Goal: Task Accomplishment & Management: Manage account settings

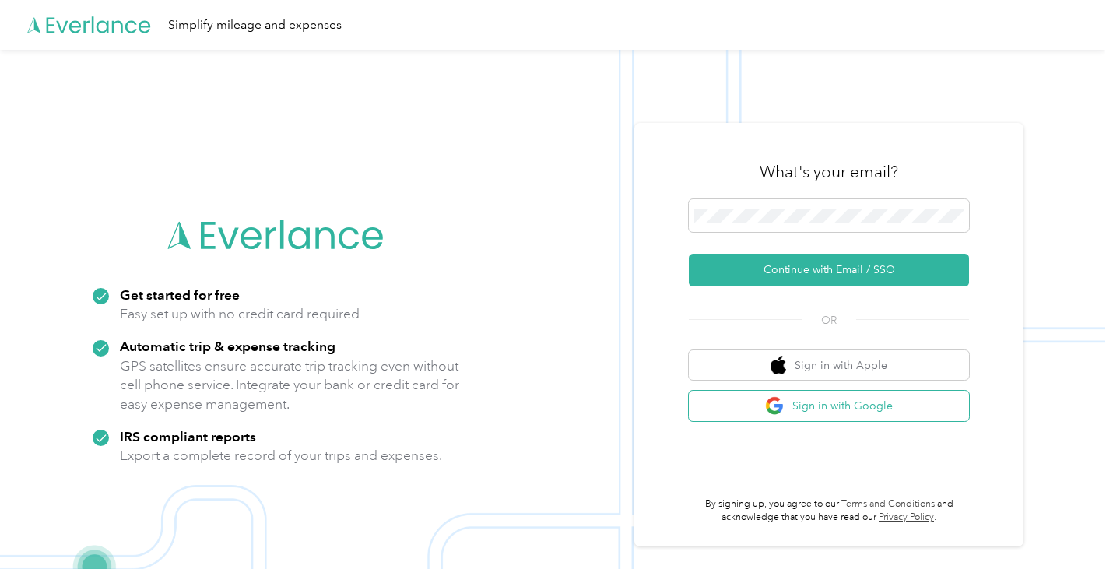
click at [770, 404] on button "Sign in with Google" at bounding box center [829, 406] width 280 height 30
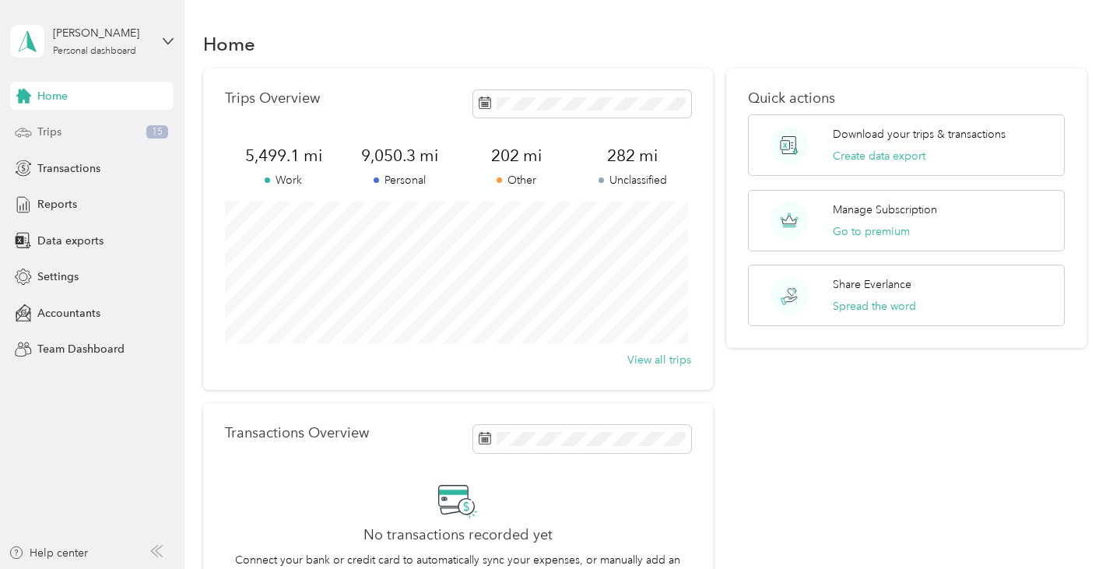
click at [96, 134] on div "Trips 15" at bounding box center [91, 132] width 163 height 28
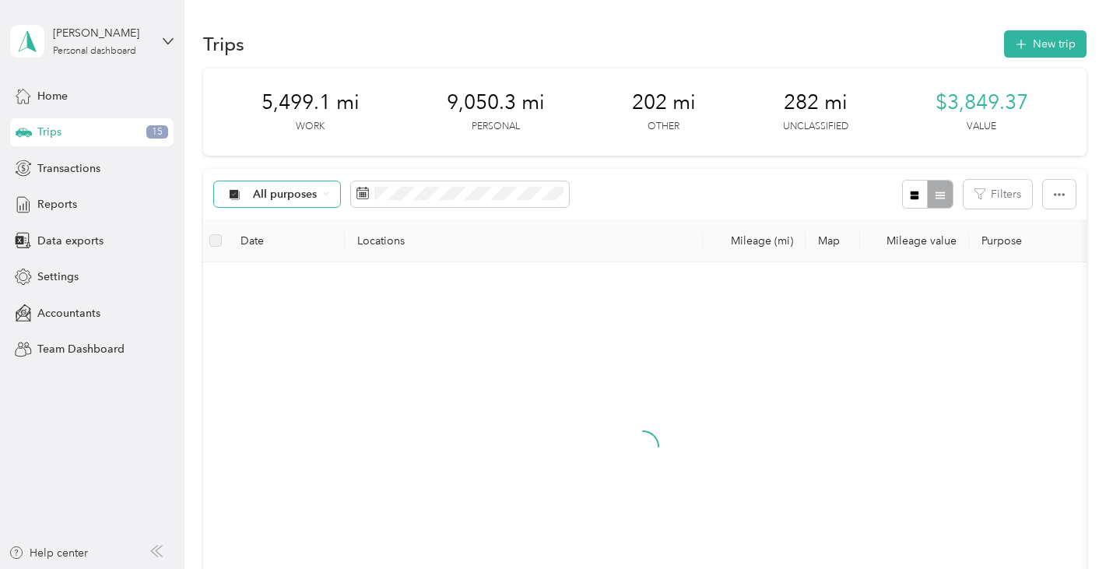
click at [321, 194] on div "All purposes" at bounding box center [277, 194] width 126 height 26
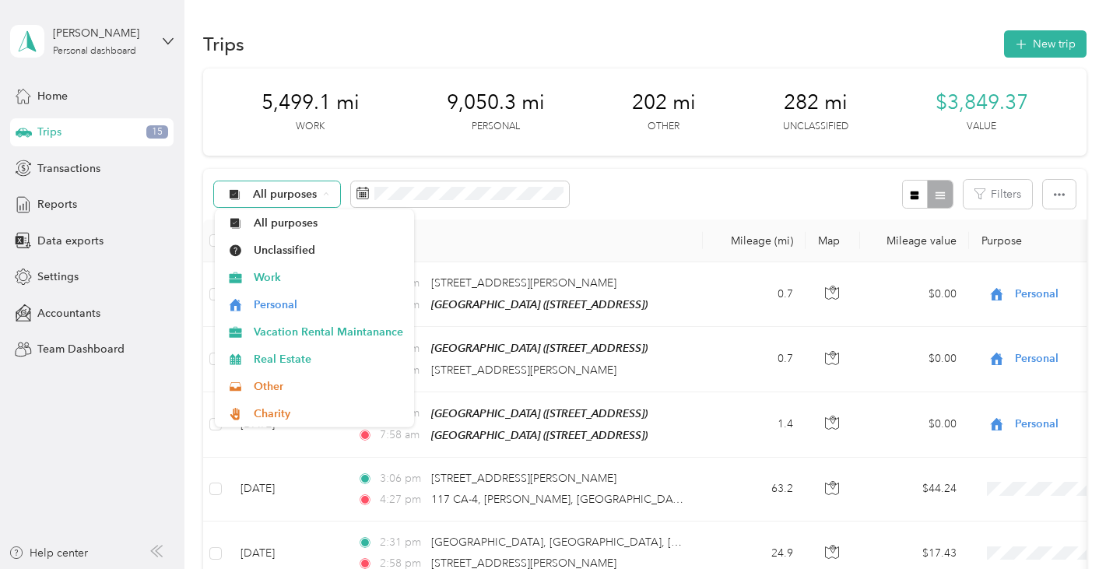
click at [321, 194] on div "All purposes" at bounding box center [277, 194] width 126 height 26
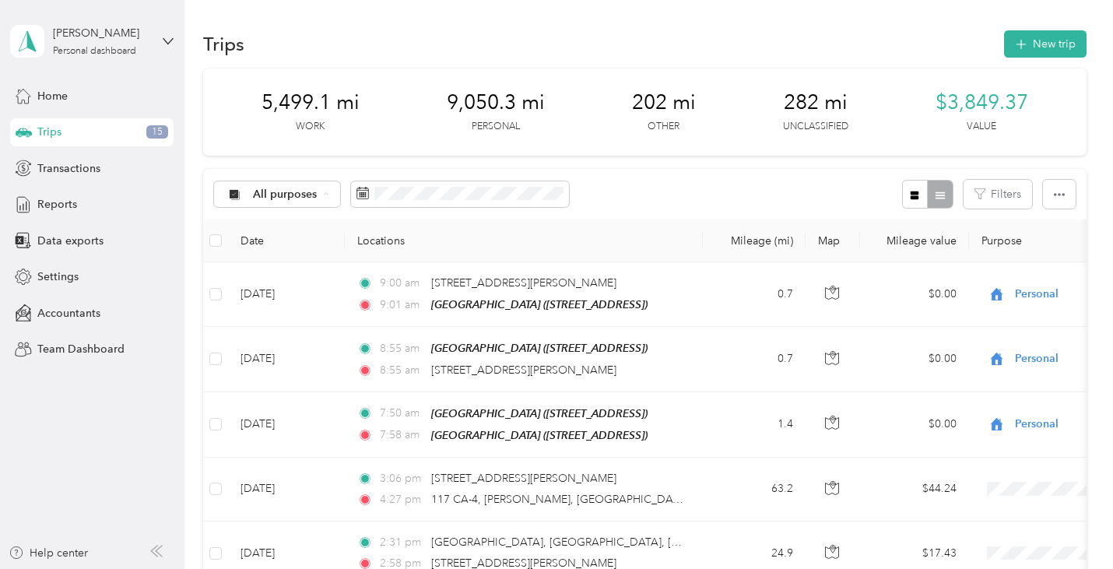
click at [318, 247] on span "Unclassified" at bounding box center [327, 249] width 149 height 16
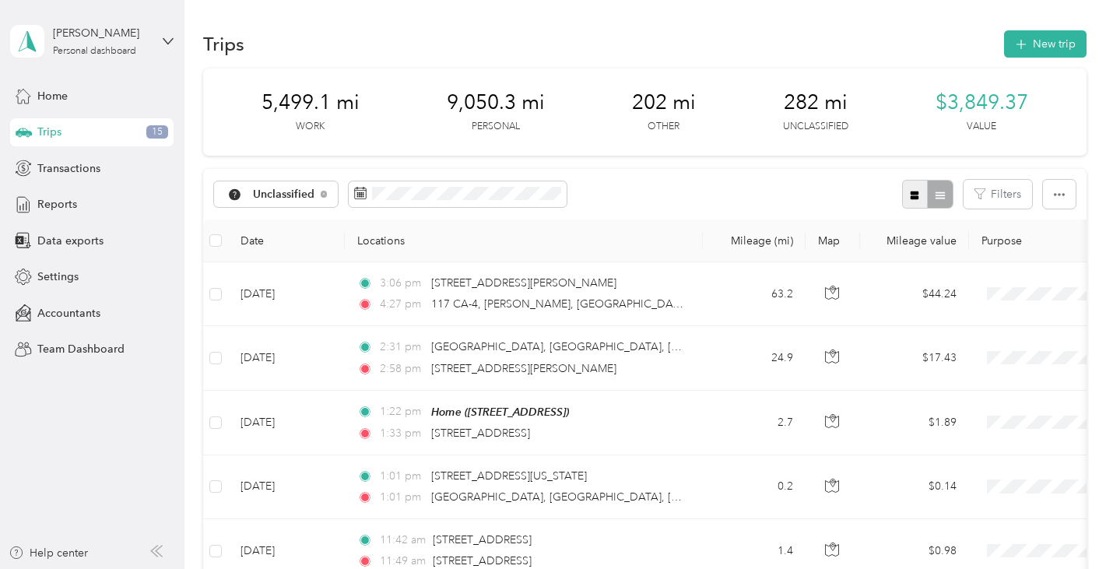
click at [910, 194] on icon "button" at bounding box center [914, 195] width 9 height 9
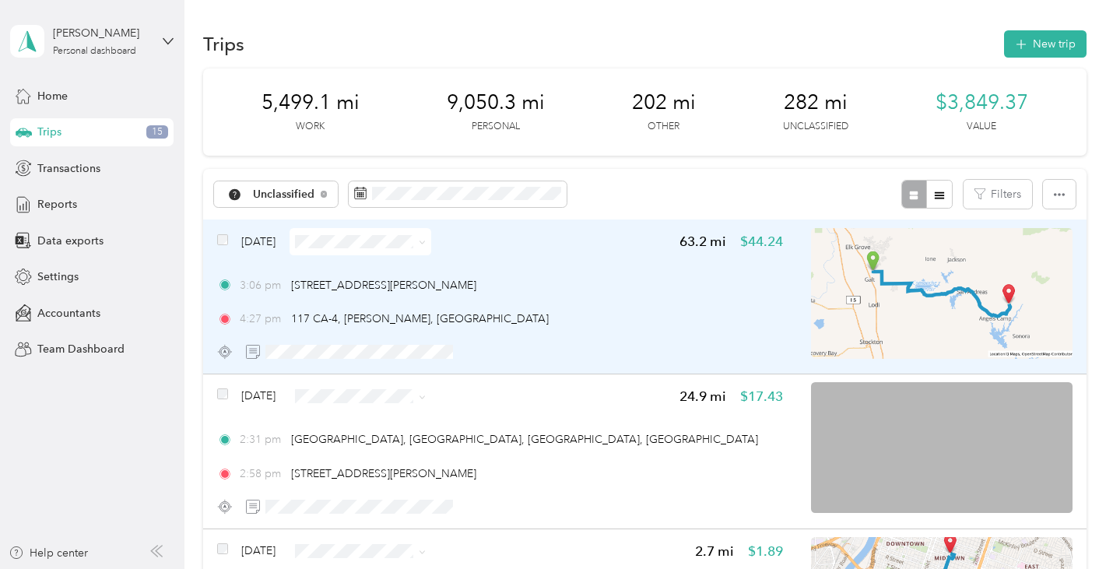
click at [426, 242] on icon at bounding box center [422, 242] width 7 height 7
click at [470, 323] on span "Vacation Rental Maintanance" at bounding box center [433, 322] width 149 height 16
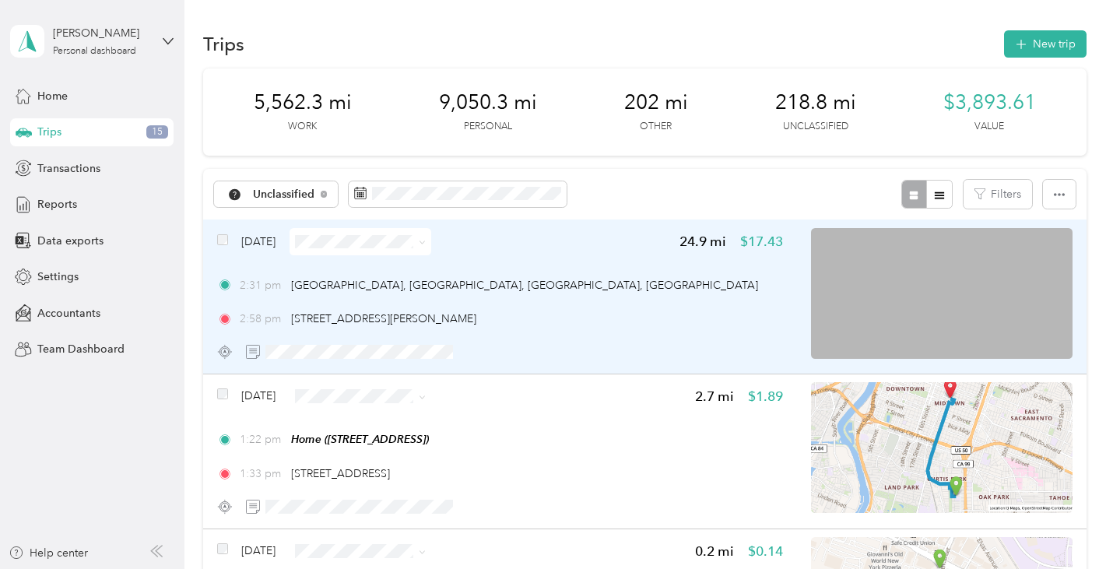
click at [431, 244] on span at bounding box center [360, 241] width 142 height 27
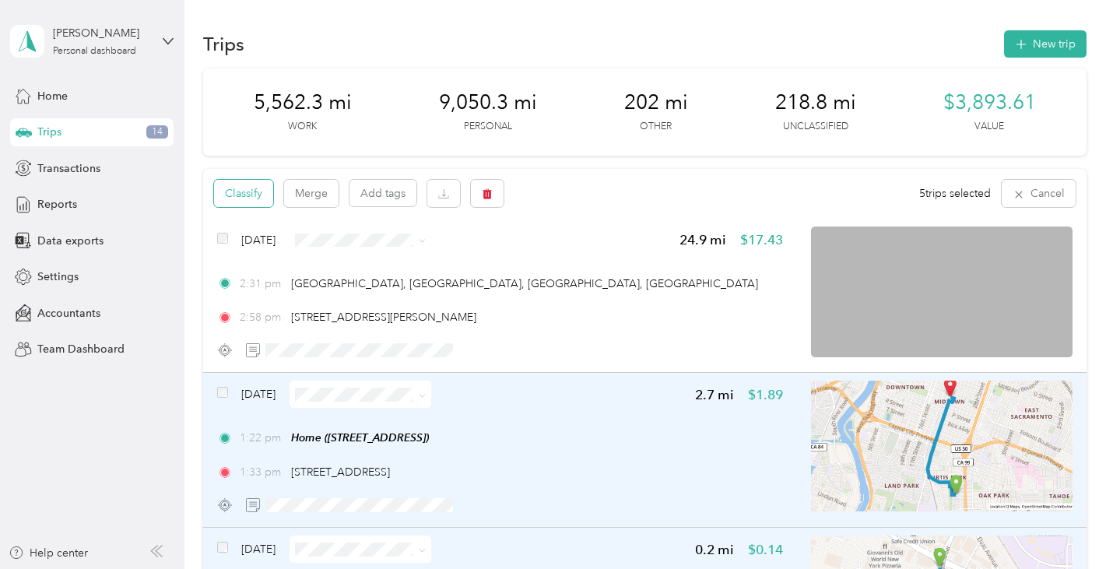
click at [258, 196] on button "Classify" at bounding box center [243, 193] width 59 height 27
click at [258, 196] on div at bounding box center [556, 284] width 1113 height 569
click at [239, 204] on button "Classify" at bounding box center [243, 193] width 59 height 27
click at [239, 204] on div at bounding box center [556, 284] width 1113 height 569
click at [253, 190] on button "Classify" at bounding box center [243, 193] width 59 height 27
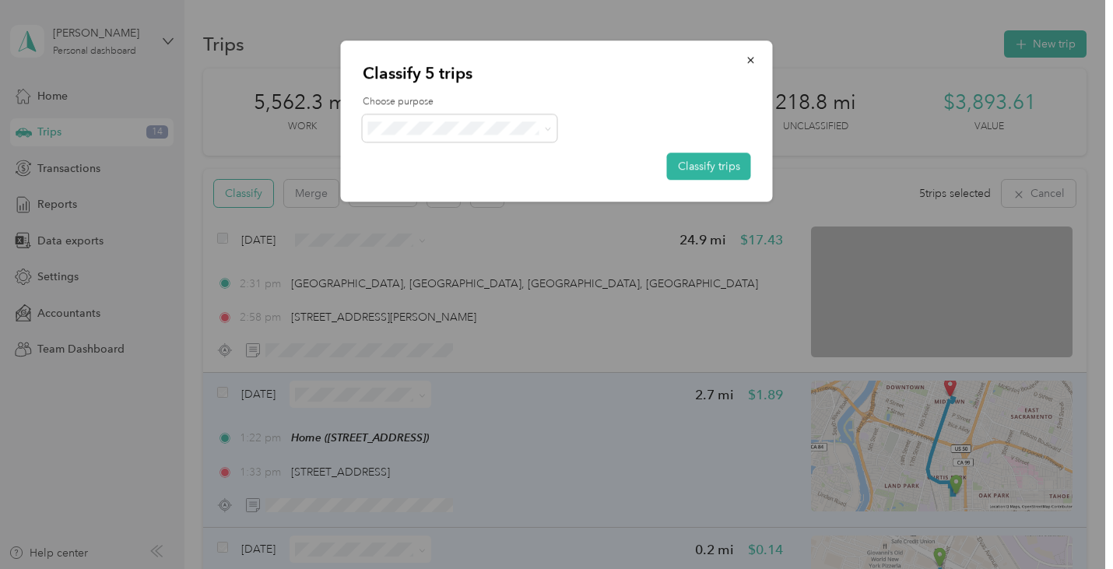
click at [253, 190] on div at bounding box center [556, 284] width 1113 height 569
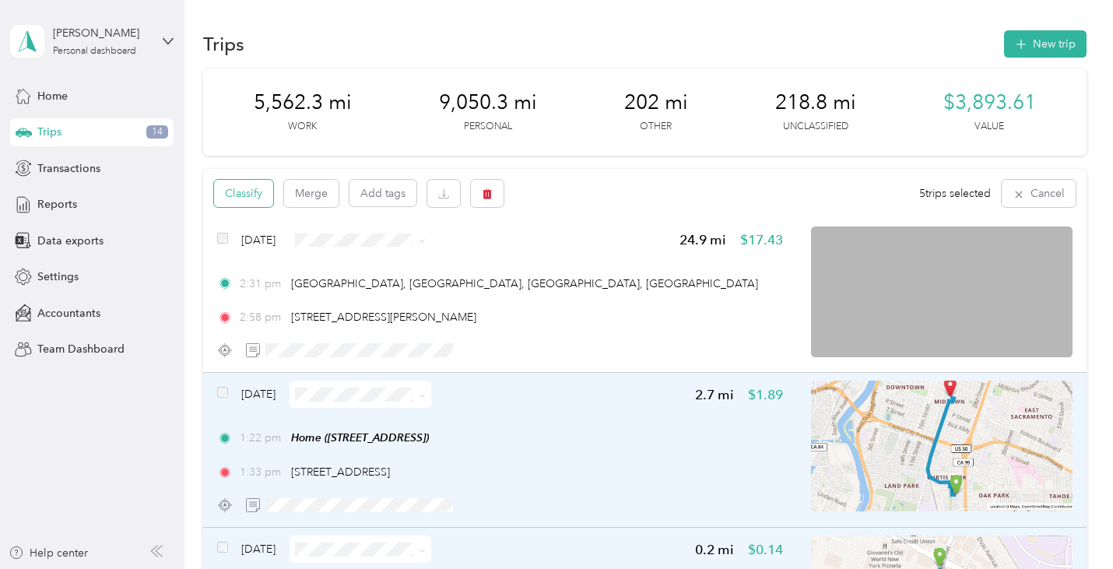
click at [253, 190] on button "Classify" at bounding box center [243, 193] width 59 height 27
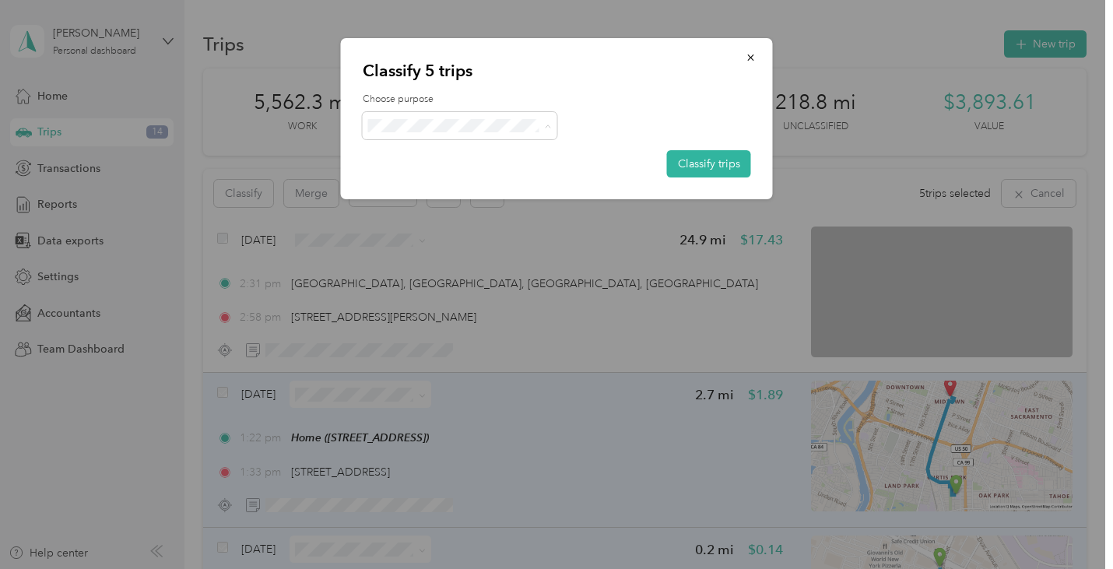
click at [503, 162] on li "Work" at bounding box center [462, 154] width 199 height 27
click at [691, 164] on button "Classify trips" at bounding box center [709, 163] width 84 height 27
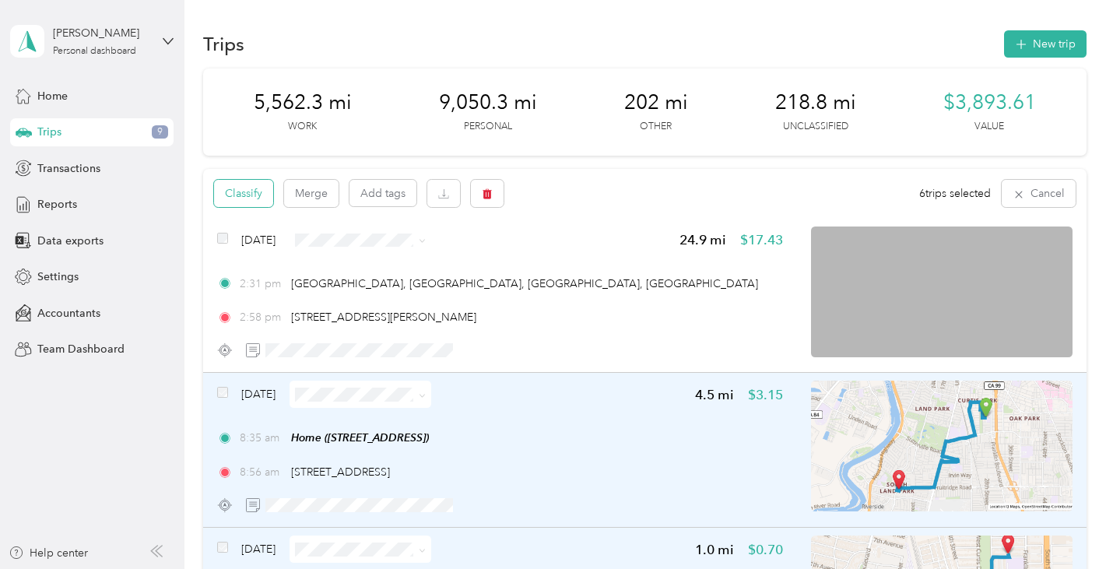
click at [252, 199] on button "Classify" at bounding box center [243, 193] width 59 height 27
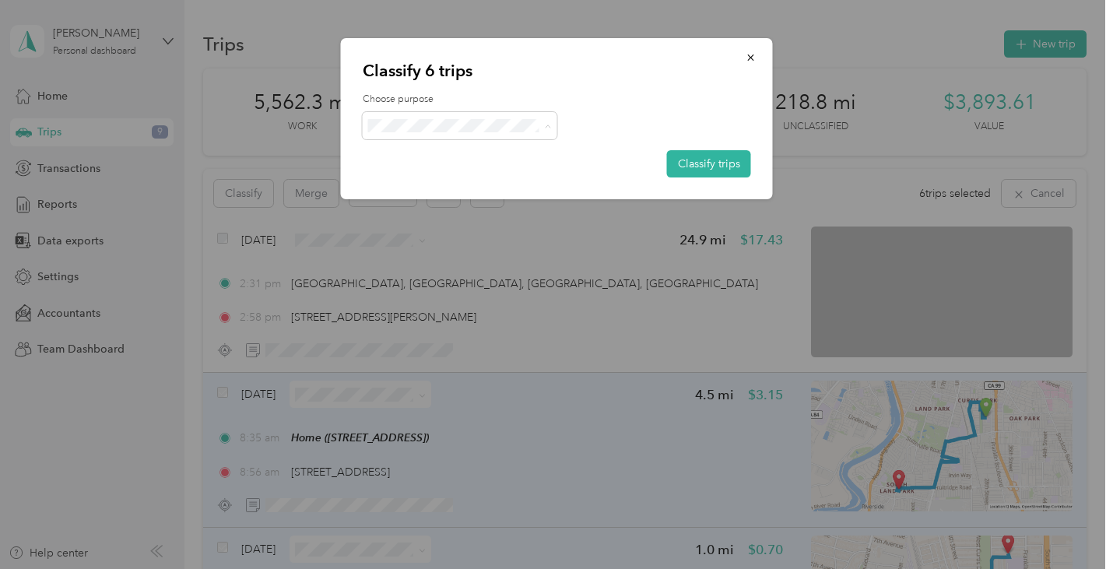
click at [489, 179] on span "Personal" at bounding box center [475, 181] width 149 height 16
click at [689, 166] on button "Classify trips" at bounding box center [709, 163] width 84 height 27
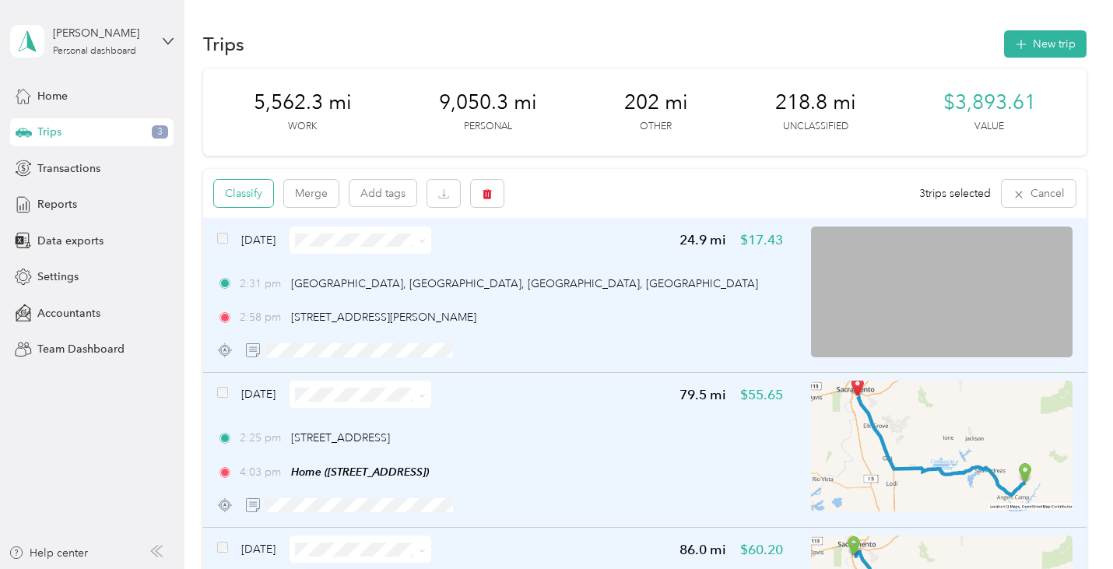
click at [235, 198] on button "Classify" at bounding box center [243, 193] width 59 height 27
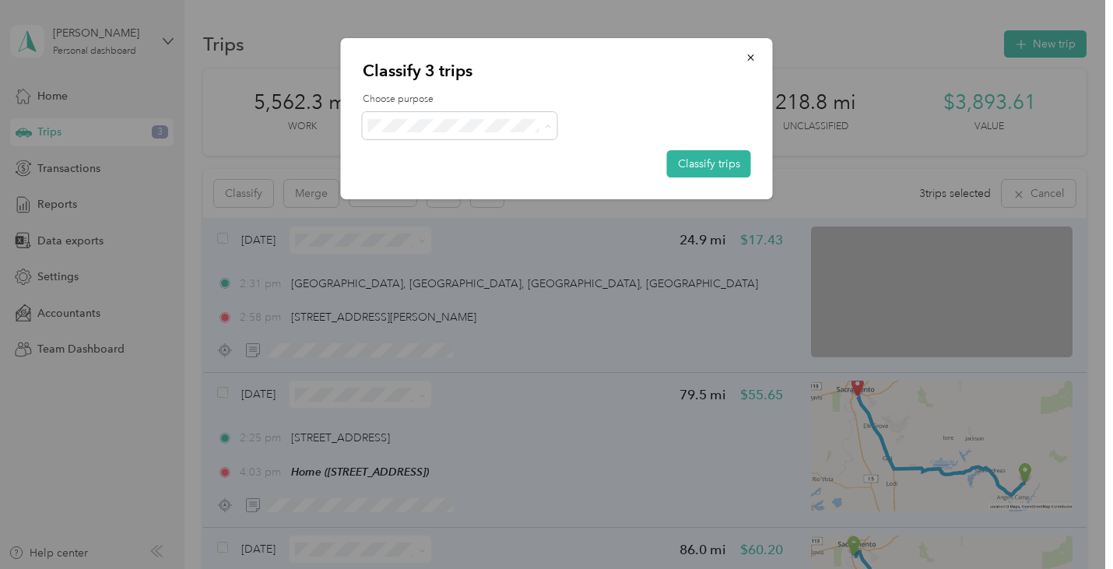
click at [505, 208] on span "Vacation Rental Maintanance" at bounding box center [475, 209] width 149 height 16
click at [721, 167] on button "Classify trips" at bounding box center [709, 163] width 84 height 27
